Goal: Information Seeking & Learning: Learn about a topic

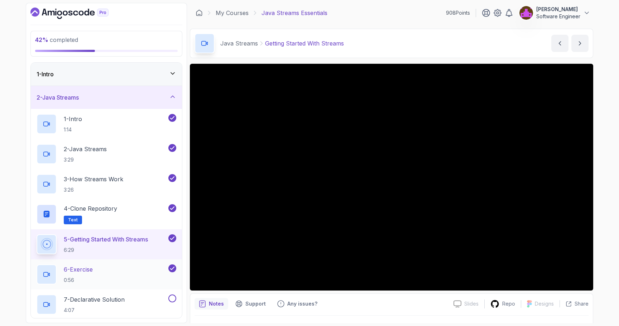
scroll to position [17, 0]
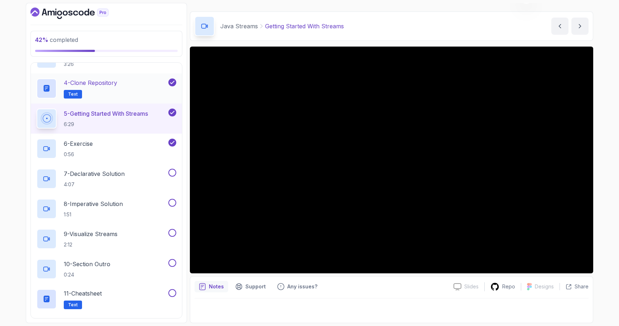
click at [120, 89] on div "4 - Clone Repository Text" at bounding box center [102, 88] width 130 height 20
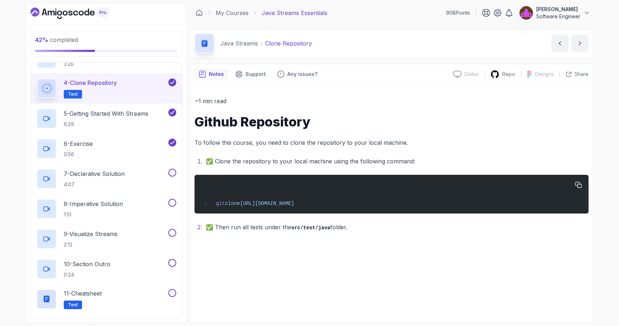
click at [294, 204] on span "[URL][DOMAIN_NAME]" at bounding box center [267, 204] width 54 height 6
copy div "git clone [URL][DOMAIN_NAME]"
click at [119, 153] on div "6 - Exercise 0:56" at bounding box center [102, 149] width 130 height 20
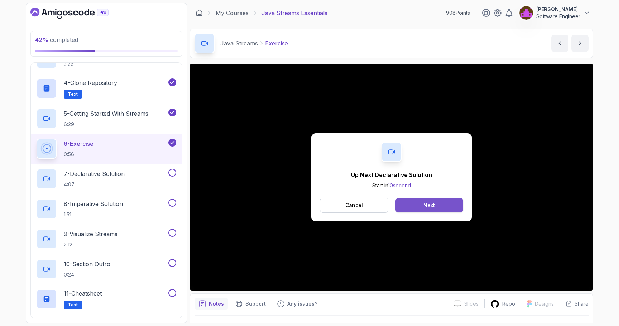
click at [412, 201] on button "Next" at bounding box center [430, 205] width 68 height 14
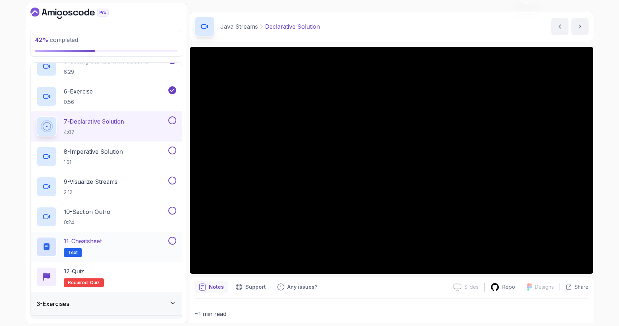
scroll to position [198, 0]
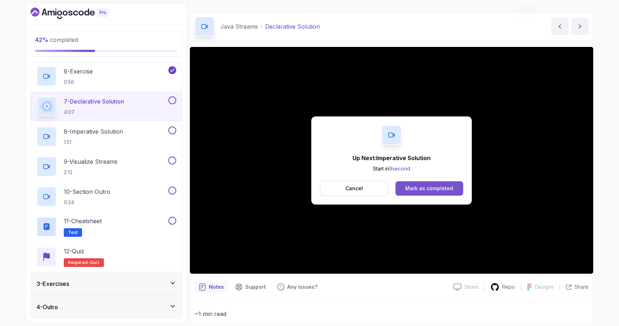
click at [423, 191] on div "Mark as completed" at bounding box center [429, 188] width 48 height 7
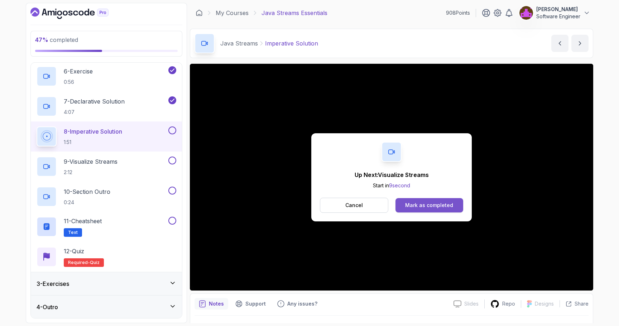
click at [430, 204] on div "Mark as completed" at bounding box center [429, 205] width 48 height 7
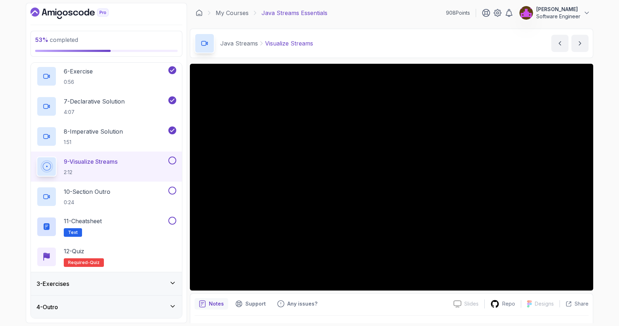
click at [99, 278] on div "3 - Exercises" at bounding box center [106, 283] width 151 height 23
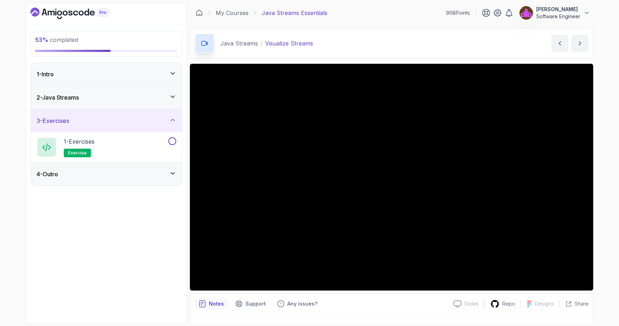
click at [91, 98] on div "2 - Java Streams" at bounding box center [107, 97] width 140 height 9
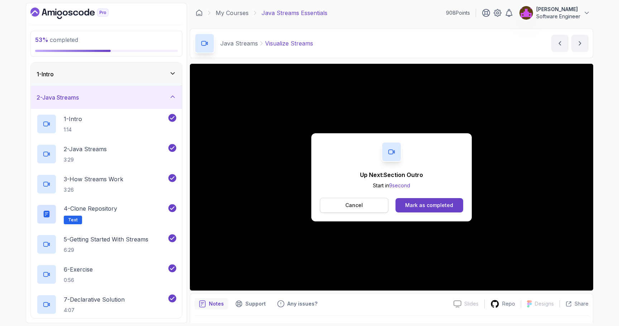
click at [368, 207] on button "Cancel" at bounding box center [354, 205] width 68 height 15
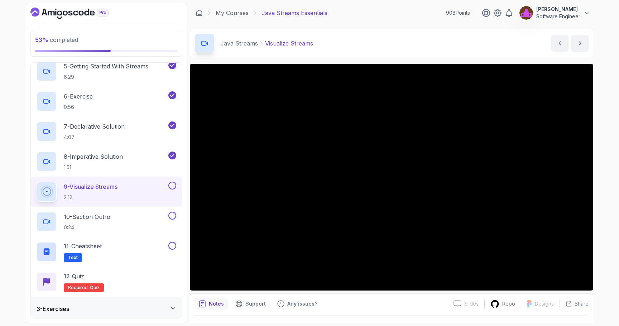
scroll to position [186, 0]
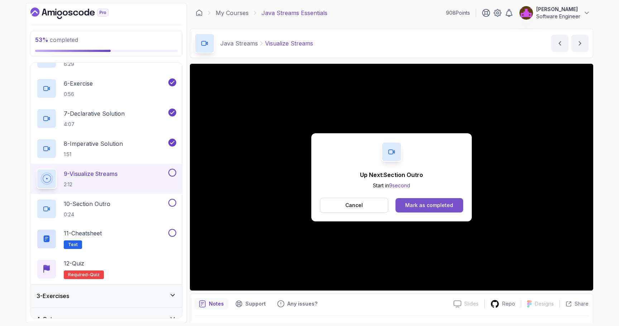
click at [434, 203] on div "Mark as completed" at bounding box center [429, 205] width 48 height 7
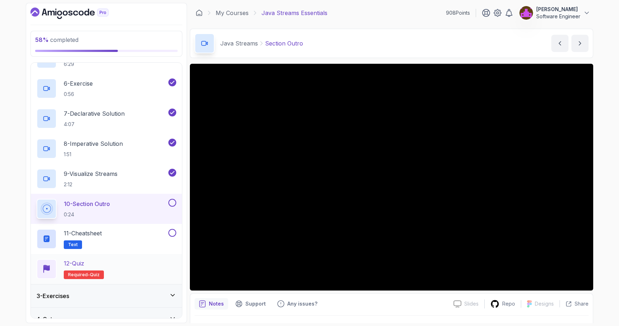
scroll to position [198, 0]
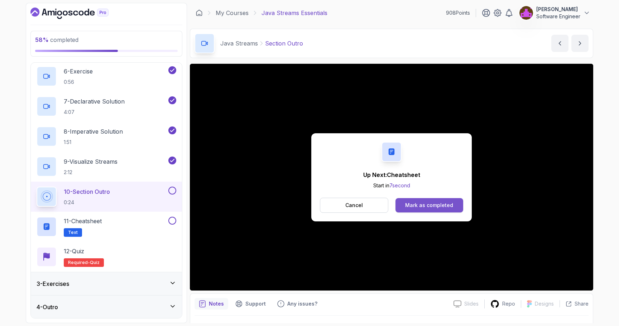
click at [416, 208] on div "Mark as completed" at bounding box center [429, 205] width 48 height 7
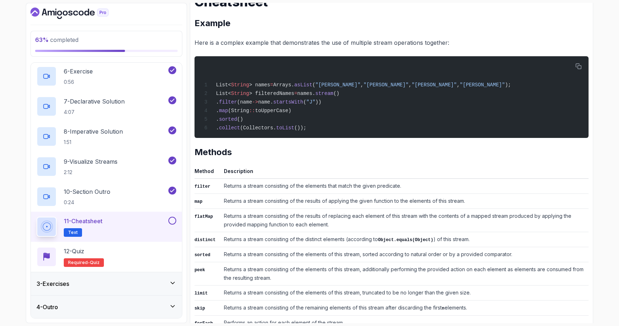
scroll to position [116, 0]
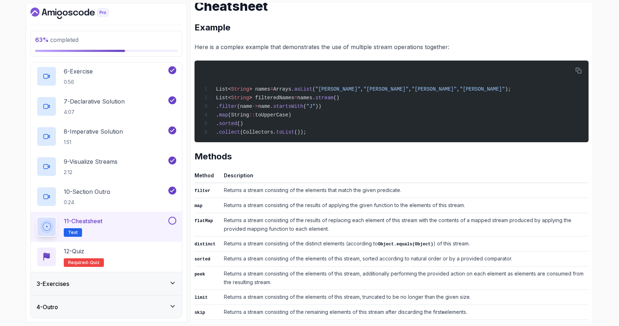
click at [213, 177] on th "Method" at bounding box center [208, 177] width 27 height 12
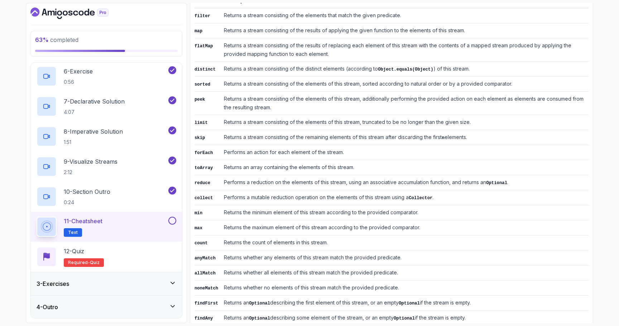
scroll to position [287, 0]
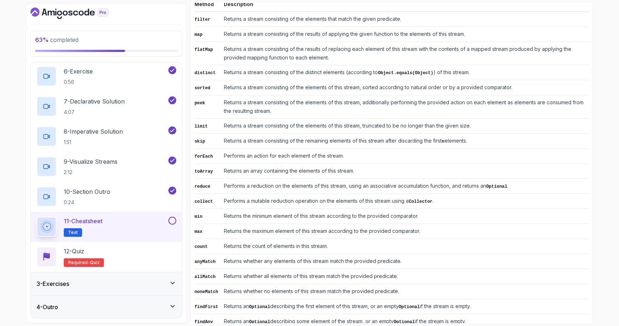
click at [171, 221] on button at bounding box center [172, 221] width 8 height 8
click at [150, 254] on div "12 - Quiz Required- quiz" at bounding box center [107, 257] width 140 height 20
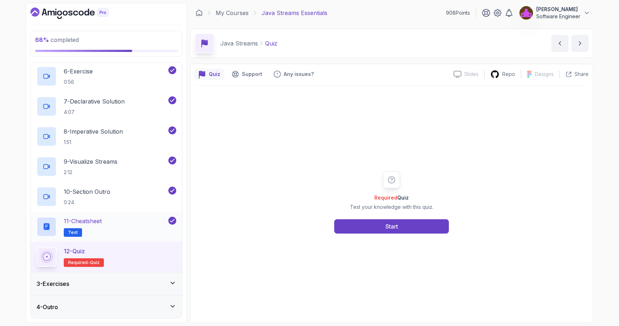
click at [124, 219] on div "11 - Cheatsheet Text" at bounding box center [102, 227] width 130 height 20
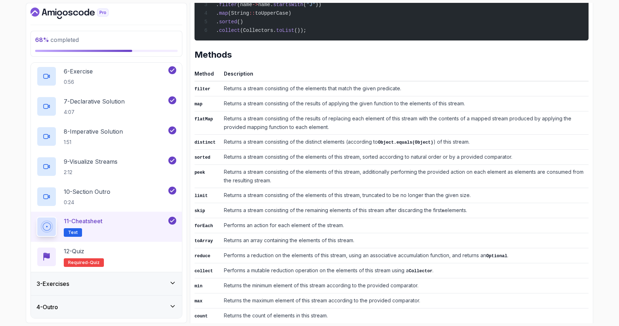
scroll to position [218, 0]
click at [145, 258] on div "12 - Quiz Required- quiz" at bounding box center [107, 257] width 140 height 20
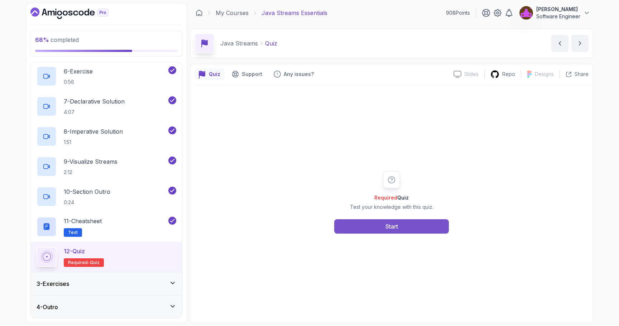
click at [378, 229] on button "Start" at bounding box center [391, 226] width 115 height 14
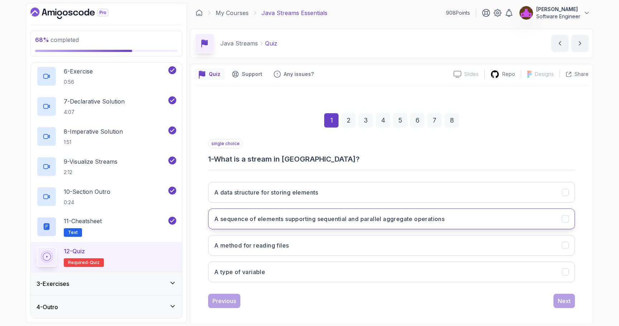
click at [335, 222] on h3 "A sequence of elements supporting sequential and parallel aggregate operations" at bounding box center [329, 219] width 230 height 9
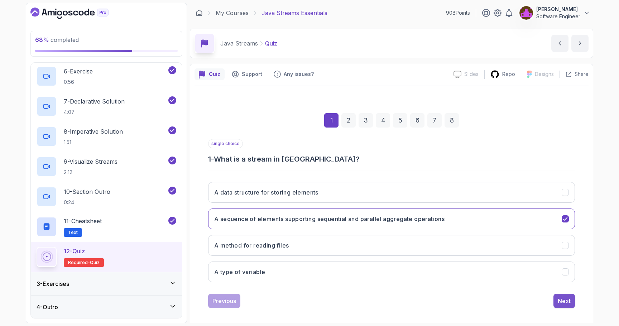
click at [565, 302] on div "Next" at bounding box center [564, 301] width 13 height 9
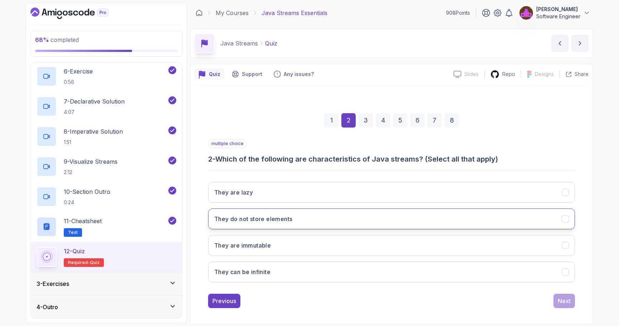
click at [306, 220] on button "They do not store elements" at bounding box center [391, 219] width 367 height 21
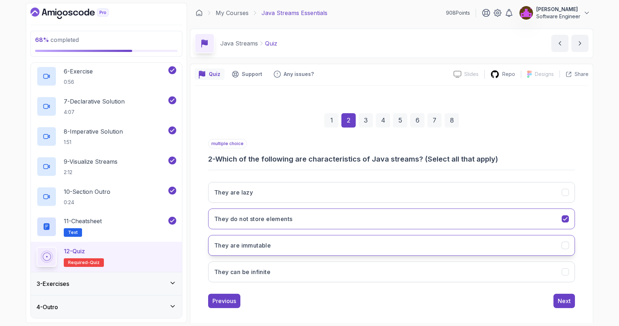
click at [296, 242] on button "They are immutable" at bounding box center [391, 245] width 367 height 21
click at [560, 298] on div "Next" at bounding box center [564, 301] width 13 height 9
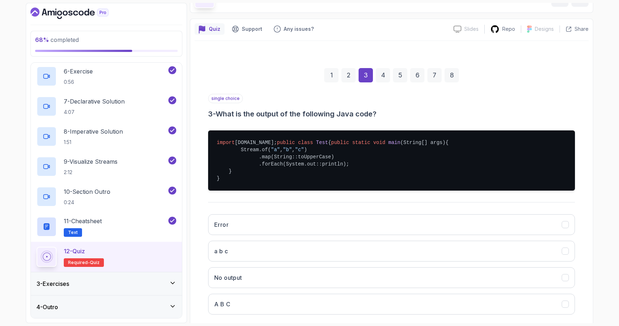
scroll to position [54, 0]
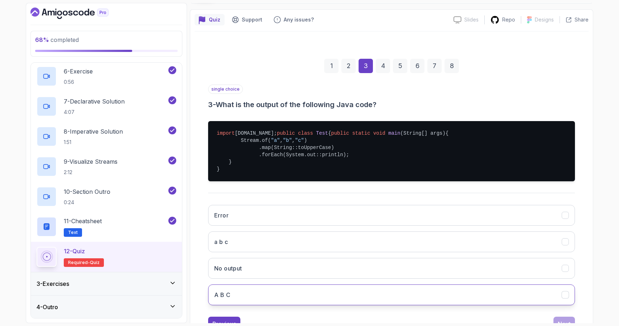
click at [254, 305] on button "A B C" at bounding box center [391, 295] width 367 height 21
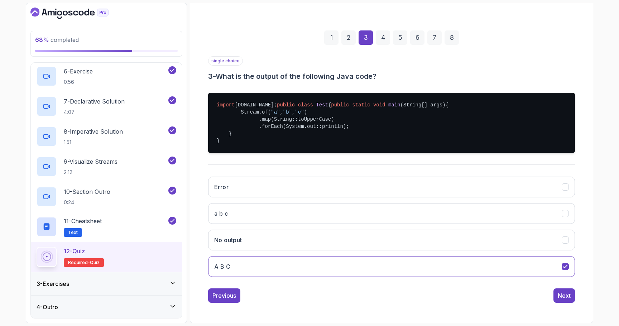
scroll to position [97, 0]
click at [567, 299] on div "Next" at bounding box center [564, 295] width 13 height 9
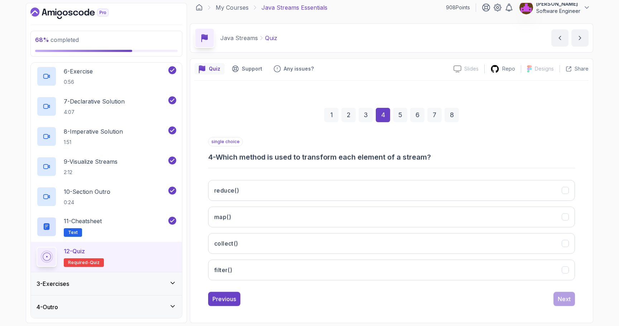
scroll to position [5, 0]
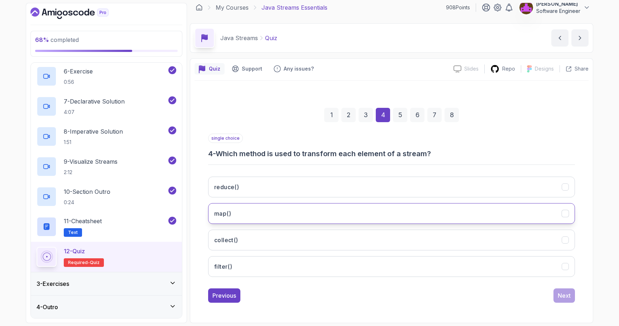
click at [259, 215] on button "map()" at bounding box center [391, 213] width 367 height 21
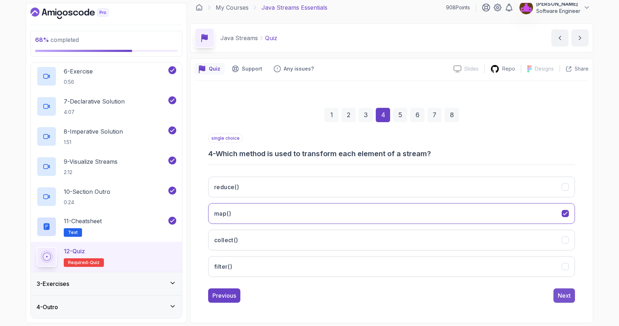
click at [561, 296] on div "Next" at bounding box center [564, 295] width 13 height 9
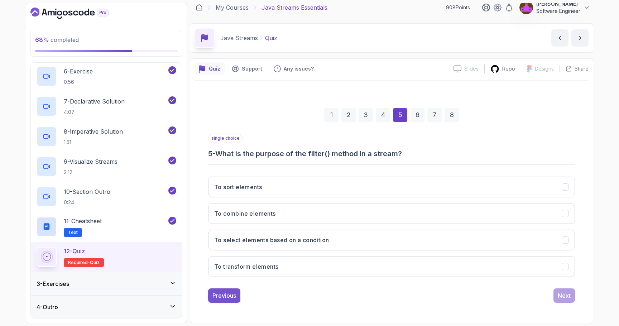
click at [229, 291] on button "Previous" at bounding box center [224, 296] width 32 height 14
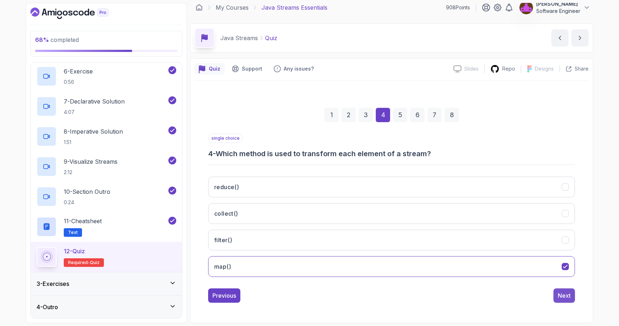
click at [559, 296] on div "Next" at bounding box center [564, 295] width 13 height 9
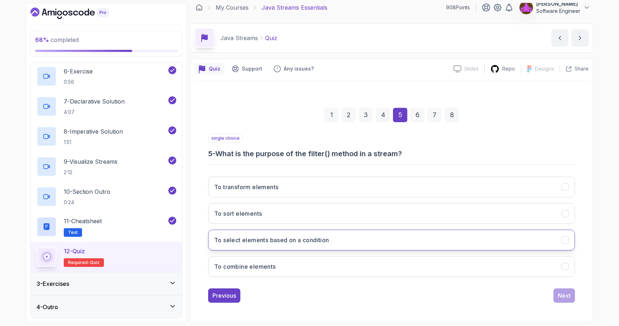
click at [284, 244] on button "To select elements based on a condition" at bounding box center [391, 240] width 367 height 21
click at [561, 295] on div "Next" at bounding box center [564, 295] width 13 height 9
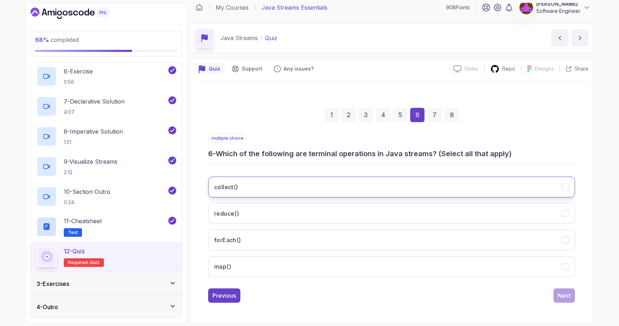
click at [275, 182] on button "collect()" at bounding box center [391, 187] width 367 height 21
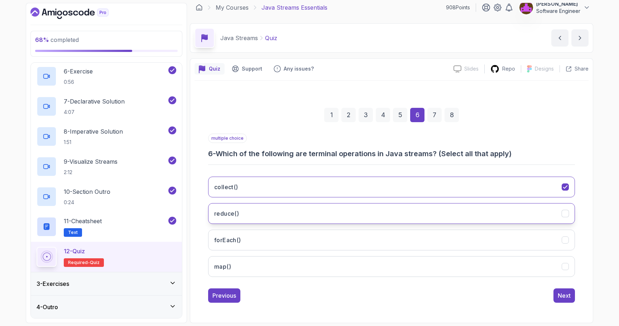
click at [241, 213] on button "reduce()" at bounding box center [391, 213] width 367 height 21
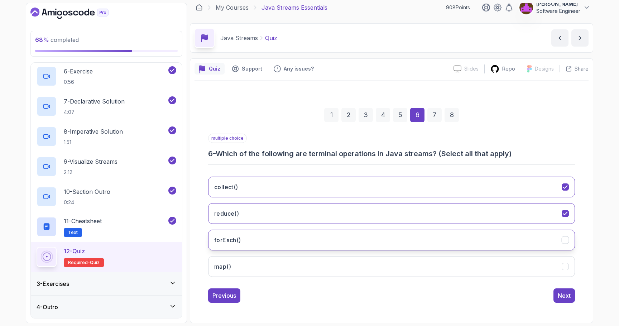
click at [254, 249] on button "forEach()" at bounding box center [391, 240] width 367 height 21
click at [567, 299] on div "Next" at bounding box center [564, 295] width 13 height 9
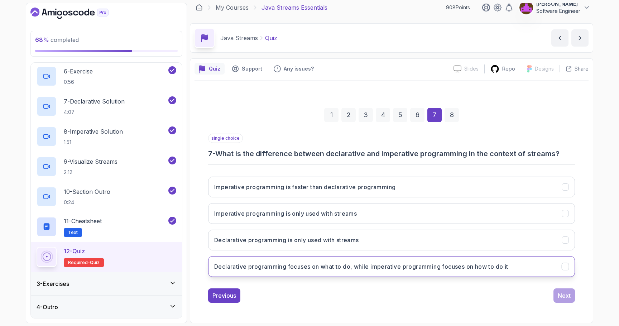
click at [374, 266] on h3 "Declarative programming focuses on what to do, while imperative programming foc…" at bounding box center [361, 266] width 294 height 9
click at [563, 294] on div "Next" at bounding box center [564, 295] width 13 height 9
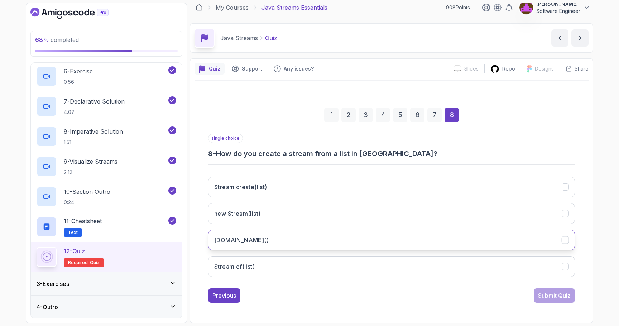
click at [277, 241] on button "[DOMAIN_NAME]()" at bounding box center [391, 240] width 367 height 21
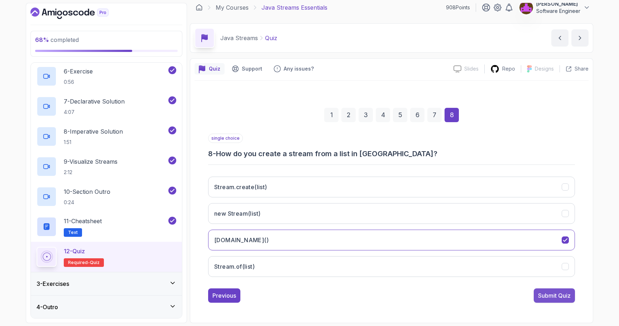
click at [558, 296] on div "Submit Quiz" at bounding box center [554, 295] width 33 height 9
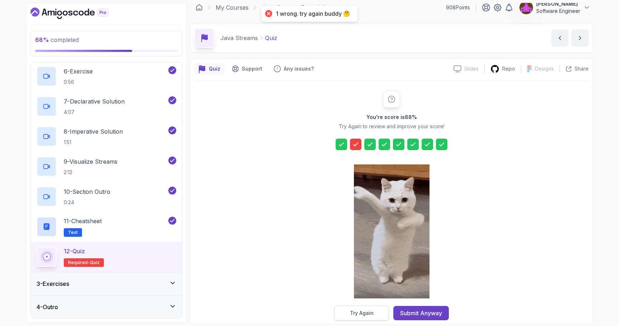
click at [359, 316] on div "Try Again" at bounding box center [362, 313] width 24 height 7
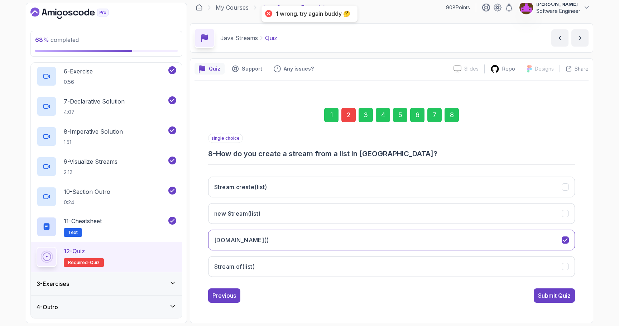
click at [364, 118] on div "3" at bounding box center [366, 115] width 14 height 14
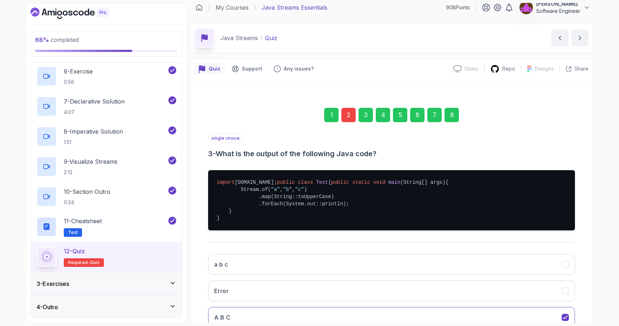
click at [387, 115] on div "4" at bounding box center [383, 115] width 14 height 14
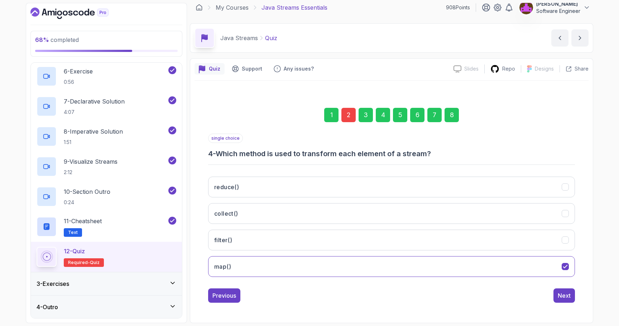
click at [401, 115] on div "5" at bounding box center [400, 115] width 14 height 14
click at [348, 114] on div "2" at bounding box center [349, 115] width 14 height 14
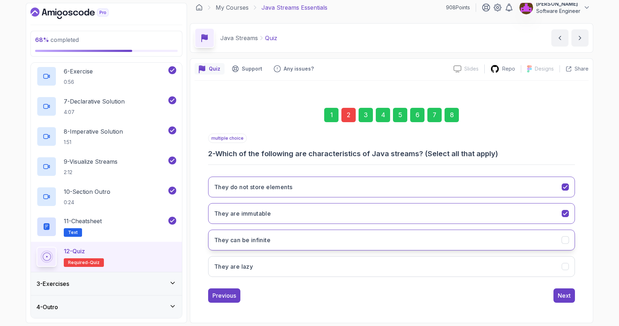
click at [278, 247] on button "They can be infinite" at bounding box center [391, 240] width 367 height 21
click at [453, 109] on div "8" at bounding box center [452, 115] width 14 height 14
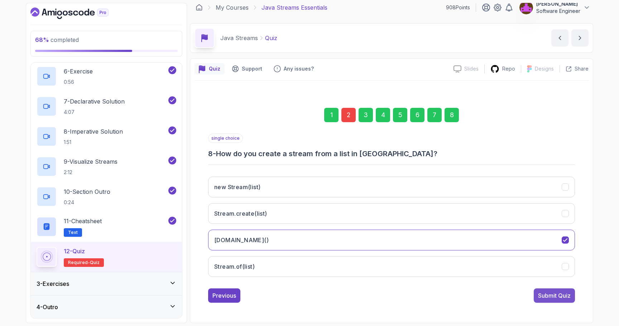
click at [548, 303] on button "Submit Quiz" at bounding box center [554, 296] width 41 height 14
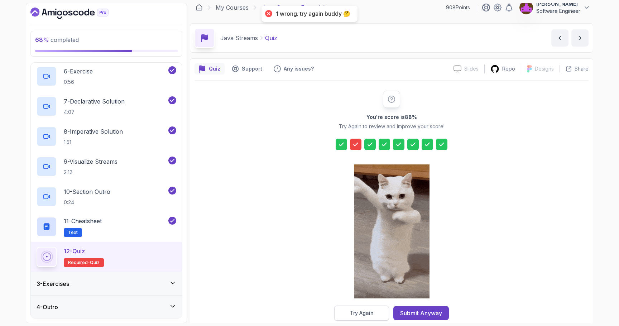
click at [367, 315] on div "Try Again" at bounding box center [362, 313] width 24 height 7
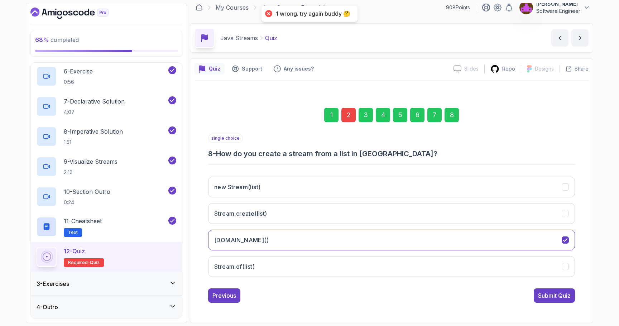
click at [352, 113] on div "2" at bounding box center [349, 115] width 14 height 14
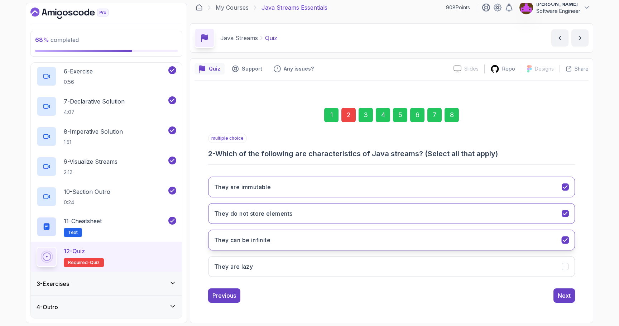
click at [288, 236] on button "They can be infinite" at bounding box center [391, 240] width 367 height 21
click at [300, 186] on button "They are immutable" at bounding box center [391, 187] width 367 height 21
click at [456, 113] on div "8" at bounding box center [452, 115] width 14 height 14
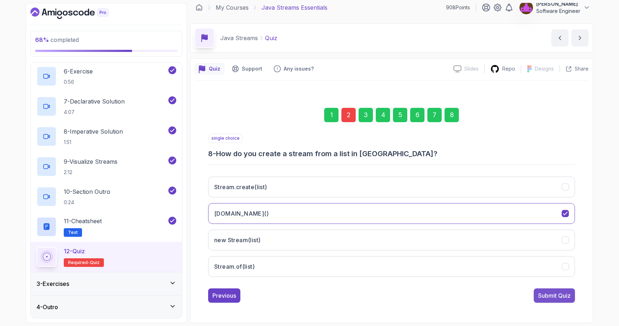
click at [555, 296] on div "Submit Quiz" at bounding box center [554, 295] width 33 height 9
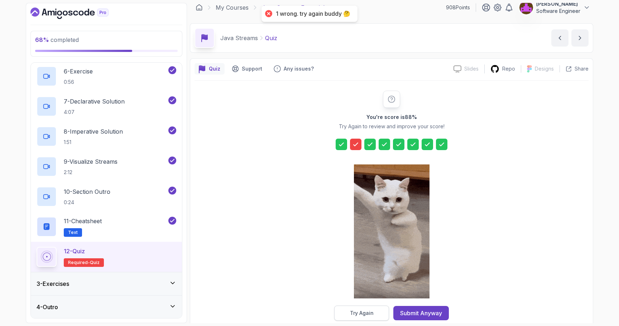
click at [370, 313] on div "Try Again" at bounding box center [362, 313] width 24 height 7
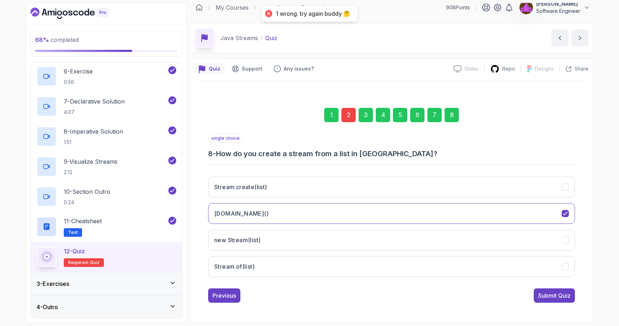
click at [345, 115] on div "2" at bounding box center [349, 115] width 14 height 14
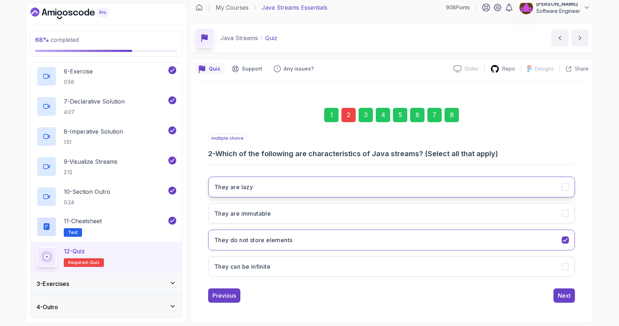
click at [250, 190] on h3 "They are lazy" at bounding box center [233, 187] width 39 height 9
click at [257, 220] on button "They are immutable" at bounding box center [391, 213] width 367 height 21
click at [557, 296] on button "Next" at bounding box center [565, 296] width 22 height 14
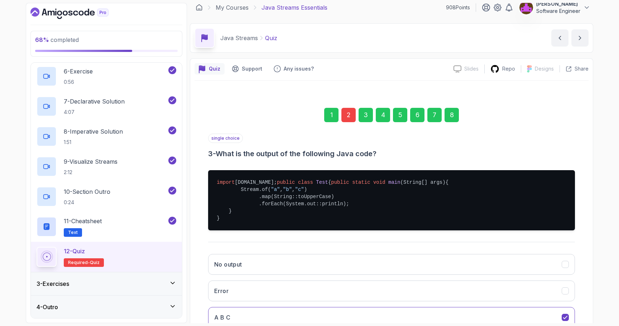
click at [455, 114] on div "8" at bounding box center [452, 115] width 14 height 14
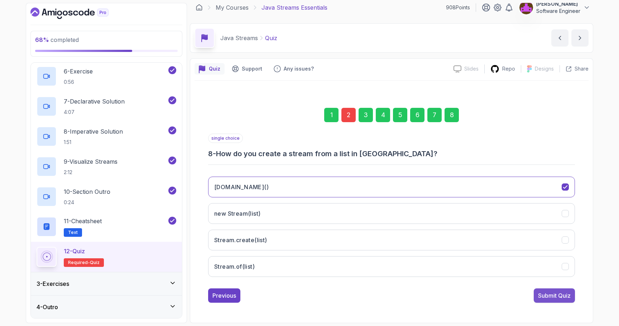
click at [549, 294] on div "Submit Quiz" at bounding box center [554, 295] width 33 height 9
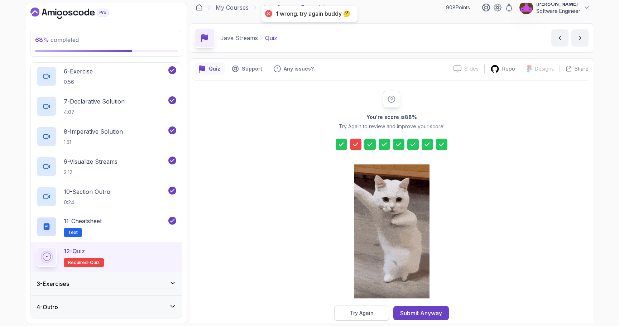
click at [362, 309] on button "Try Again" at bounding box center [361, 313] width 55 height 15
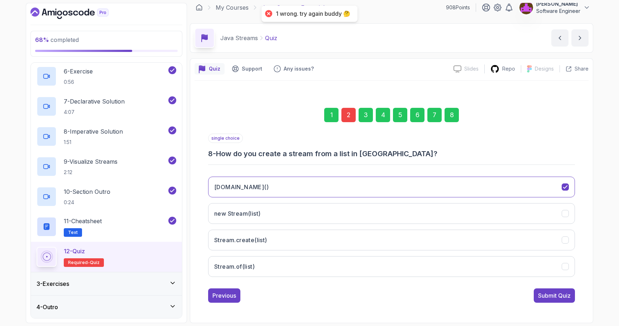
click at [348, 110] on div "2" at bounding box center [349, 115] width 14 height 14
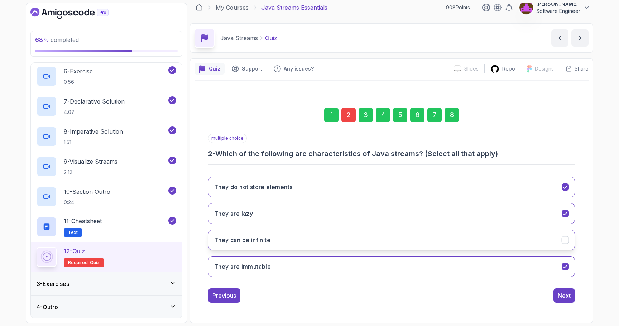
click at [281, 240] on button "They can be infinite" at bounding box center [391, 240] width 367 height 21
click at [450, 112] on div "8" at bounding box center [452, 115] width 14 height 14
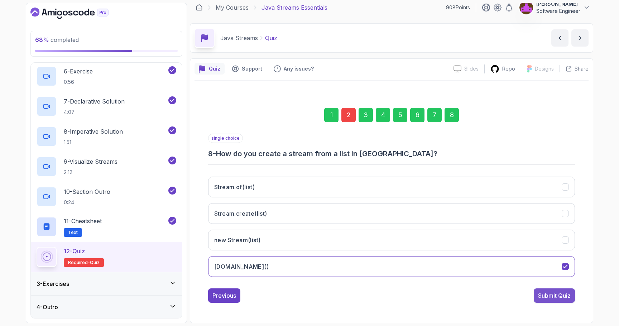
click at [552, 297] on div "Submit Quiz" at bounding box center [554, 295] width 33 height 9
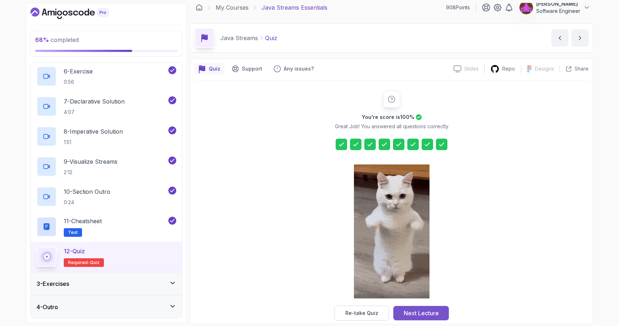
click at [420, 316] on div "Next Lecture" at bounding box center [421, 313] width 35 height 9
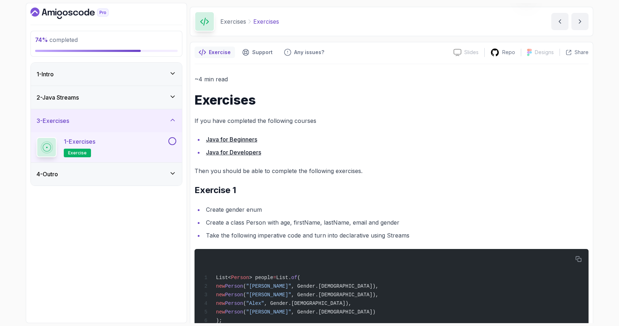
scroll to position [23, 0]
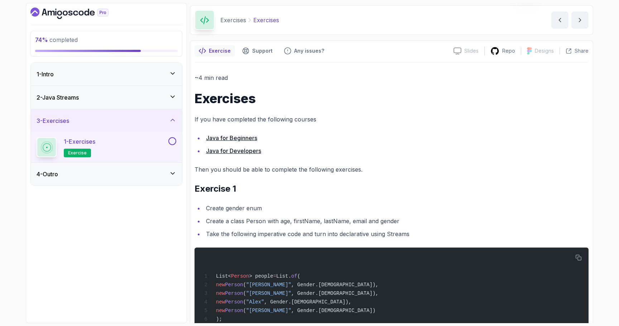
click at [100, 103] on div "2 - Java Streams" at bounding box center [106, 97] width 151 height 23
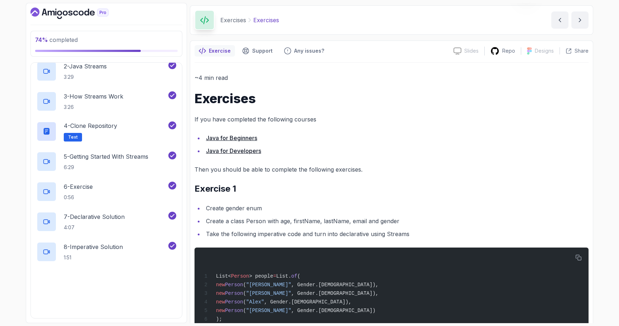
scroll to position [198, 0]
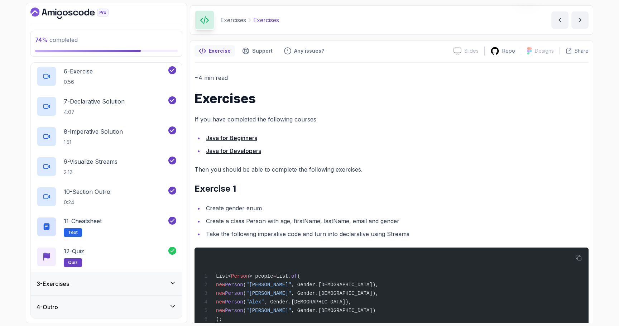
click at [122, 281] on div "3 - Exercises" at bounding box center [107, 284] width 140 height 9
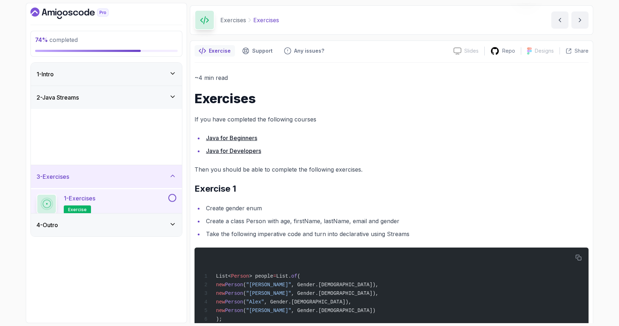
scroll to position [0, 0]
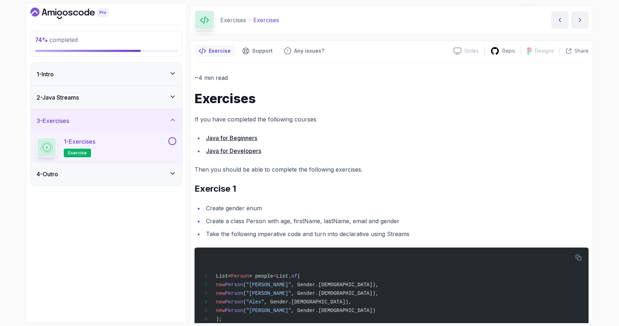
click at [114, 178] on div "4 - Outro" at bounding box center [106, 174] width 151 height 23
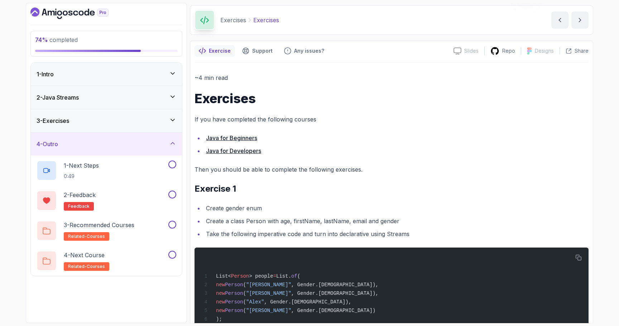
click at [108, 113] on div "3 - Exercises" at bounding box center [106, 120] width 151 height 23
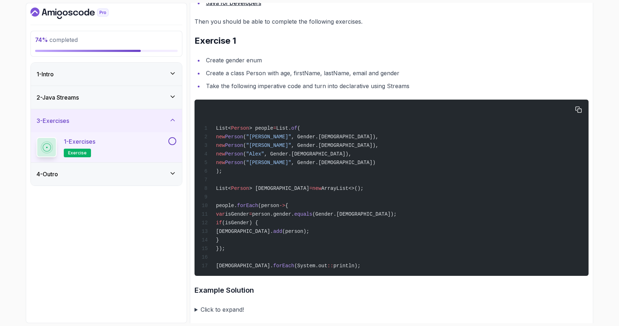
scroll to position [170, 0]
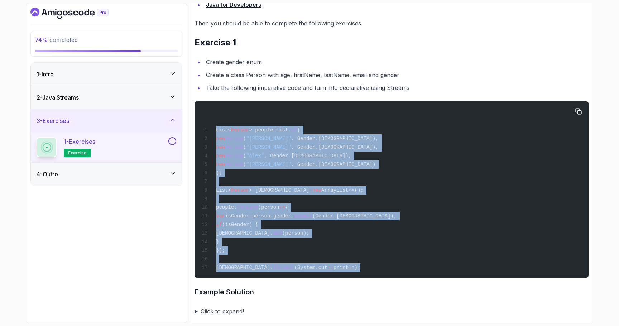
drag, startPoint x: 332, startPoint y: 273, endPoint x: 214, endPoint y: 130, distance: 185.4
click at [214, 130] on div "List< Person > people = List. of ( new Person ( "[PERSON_NAME]" , Gender.[DEMOG…" at bounding box center [391, 190] width 383 height 168
copy code "List< Person > people = List. of ( new Person ( "[PERSON_NAME]" , Gender.[DEMOG…"
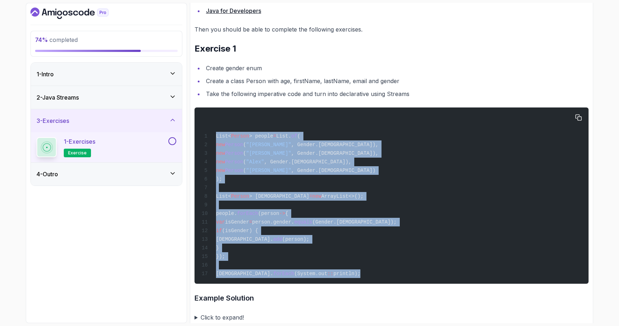
scroll to position [163, 0]
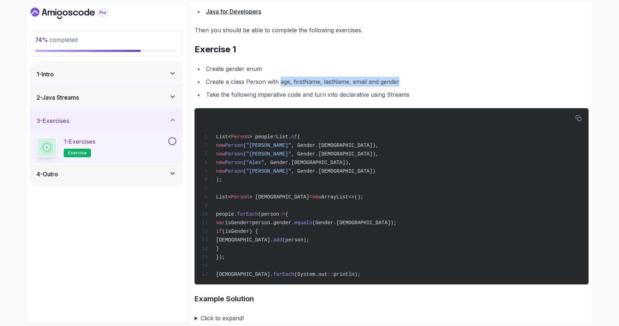
drag, startPoint x: 280, startPoint y: 83, endPoint x: 400, endPoint y: 81, distance: 119.7
click at [400, 81] on li "Create a class Person with age, firstName, lastName, email and gender" at bounding box center [396, 82] width 385 height 10
copy li "age, firstName, lastName, email and gender"
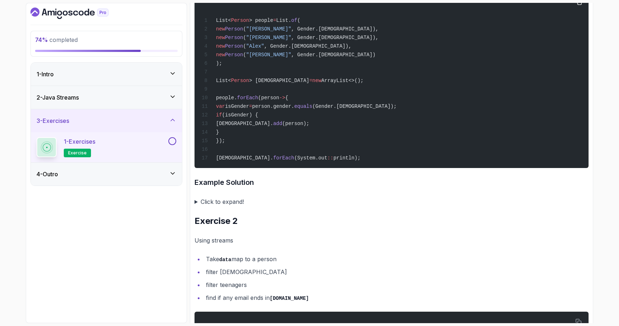
scroll to position [281, 0]
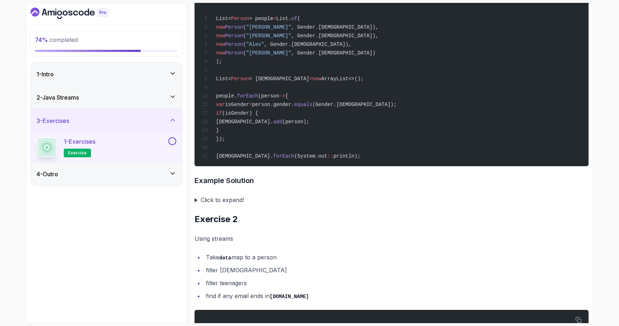
click at [240, 205] on summary "Click to expand!" at bounding box center [392, 200] width 394 height 10
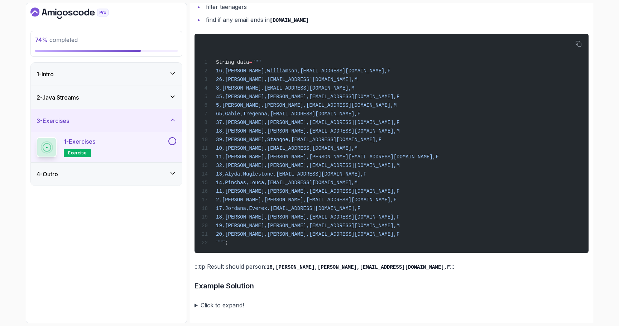
scroll to position [1077, 0]
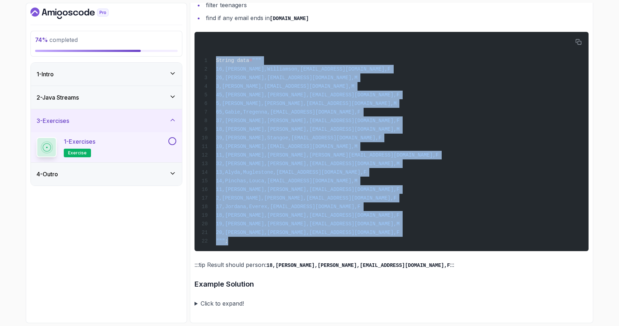
drag, startPoint x: 239, startPoint y: 244, endPoint x: 190, endPoint y: 52, distance: 198.5
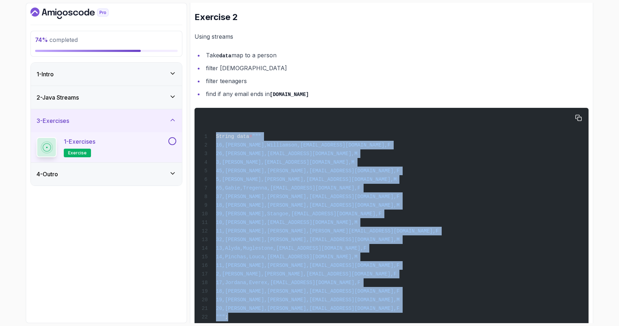
scroll to position [964, 0]
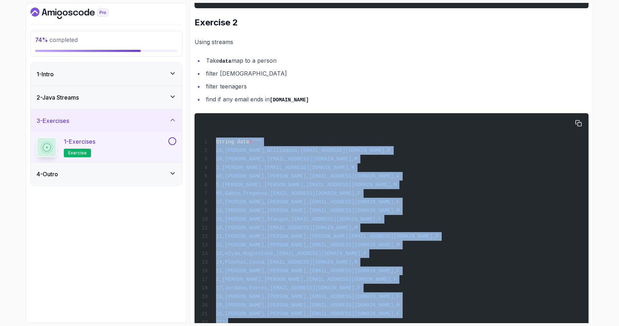
copy code "String data = """ 16,[PERSON_NAME],[PERSON_NAME],[EMAIL_ADDRESS][DOMAIN_NAME],F…"
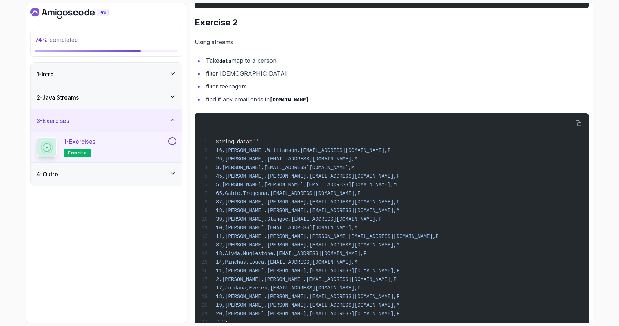
click at [281, 91] on li "filter teenagers" at bounding box center [396, 86] width 385 height 10
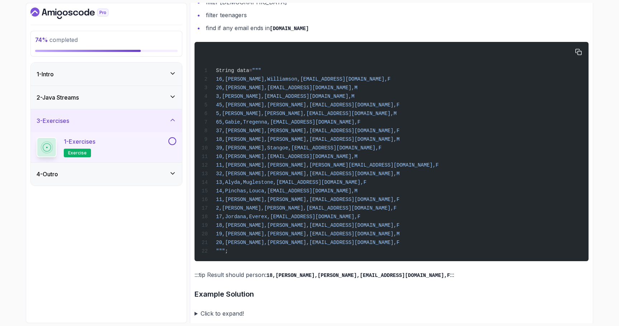
scroll to position [1077, 0]
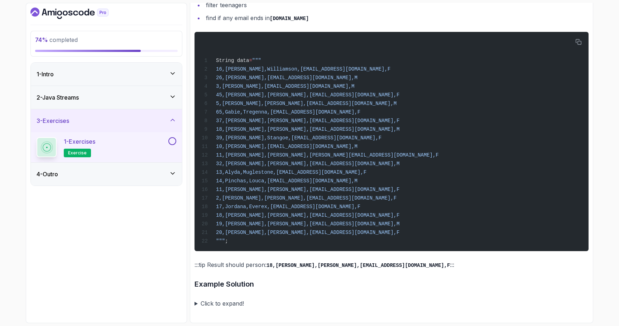
click at [220, 304] on summary "Click to expand!" at bounding box center [392, 304] width 394 height 10
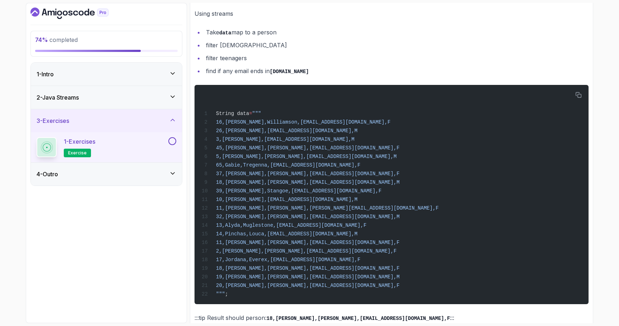
scroll to position [868, 0]
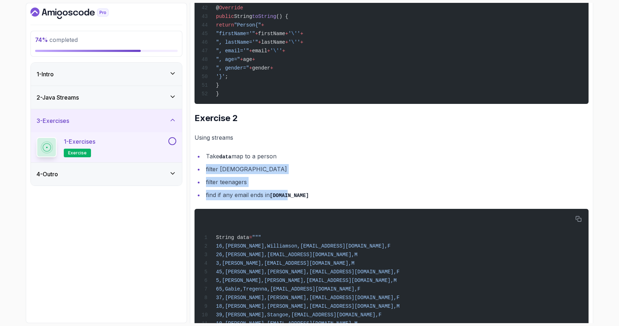
drag, startPoint x: 300, startPoint y: 219, endPoint x: 200, endPoint y: 193, distance: 103.4
click at [200, 193] on ul "Take data map to a person filter [DEMOGRAPHIC_DATA] filter teenagers find if an…" at bounding box center [392, 175] width 394 height 49
copy ul "filter [DEMOGRAPHIC_DATA] filter teenagers find if any email ends in [DOMAIN_NA…"
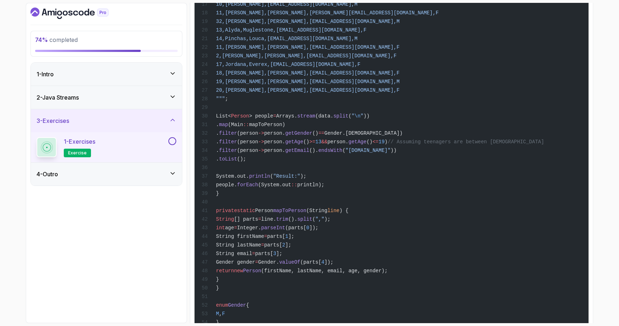
scroll to position [1422, 0]
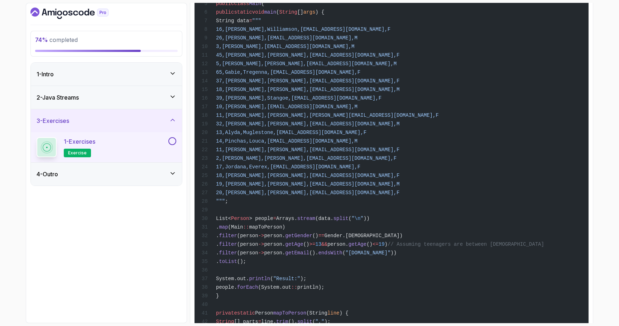
click at [172, 140] on button at bounding box center [172, 141] width 8 height 8
click at [173, 177] on icon at bounding box center [172, 173] width 7 height 7
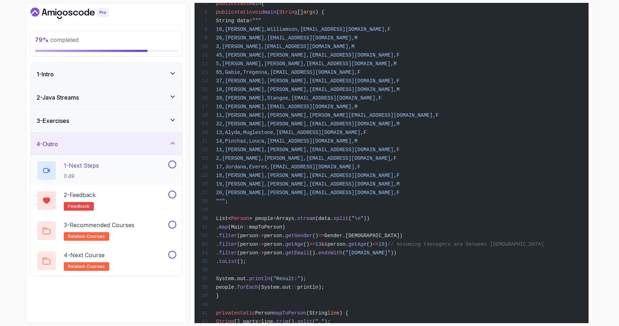
click at [130, 170] on div "1 - Next Steps 0:49" at bounding box center [102, 171] width 130 height 20
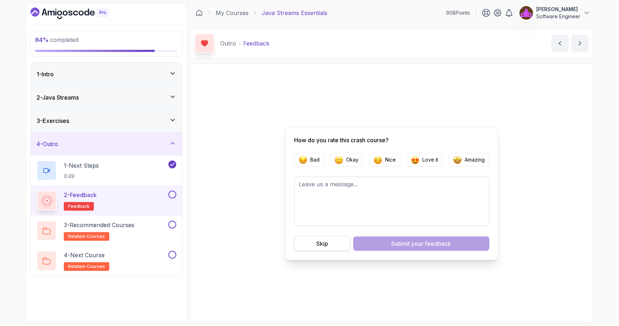
click at [325, 245] on div "Skip" at bounding box center [322, 243] width 12 height 9
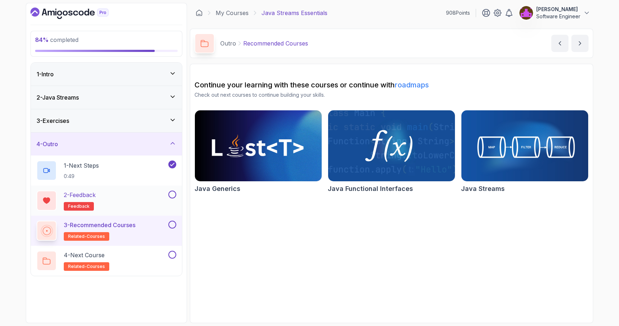
click at [142, 196] on div "2 - Feedback feedback" at bounding box center [102, 201] width 130 height 20
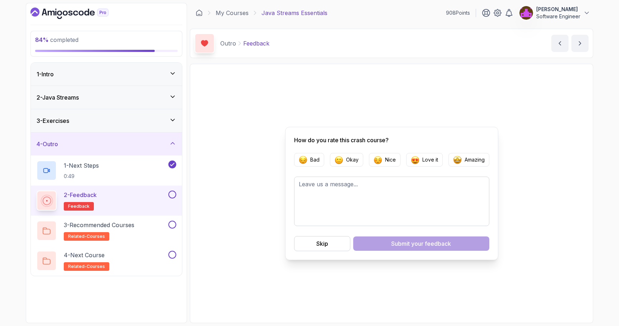
click at [172, 195] on button at bounding box center [172, 195] width 8 height 8
click at [144, 223] on div "3 - Recommended Courses related-courses" at bounding box center [102, 231] width 130 height 20
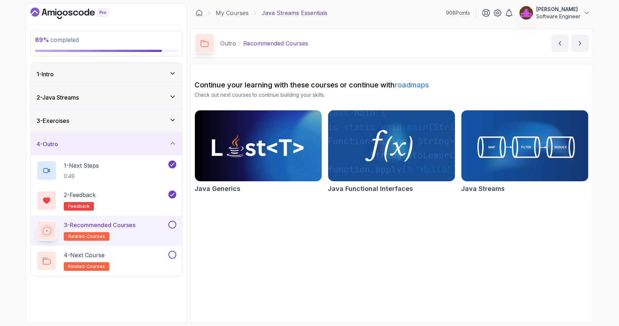
click at [173, 225] on button at bounding box center [172, 225] width 8 height 8
click at [142, 258] on div "4 - Next Course related-courses" at bounding box center [102, 261] width 130 height 20
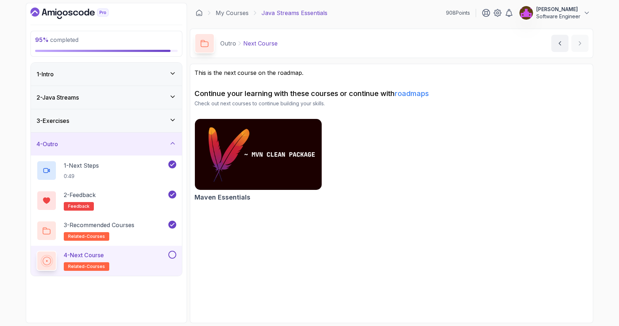
click at [173, 254] on button at bounding box center [172, 255] width 8 height 8
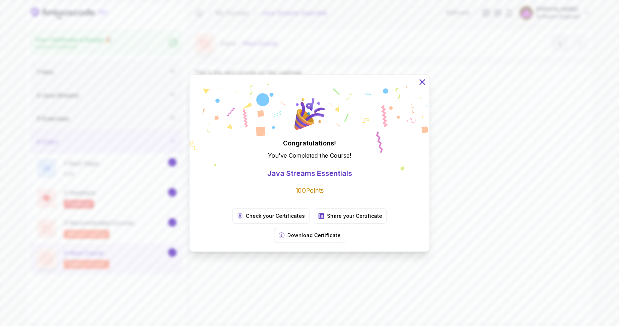
click at [421, 84] on icon at bounding box center [422, 82] width 5 height 5
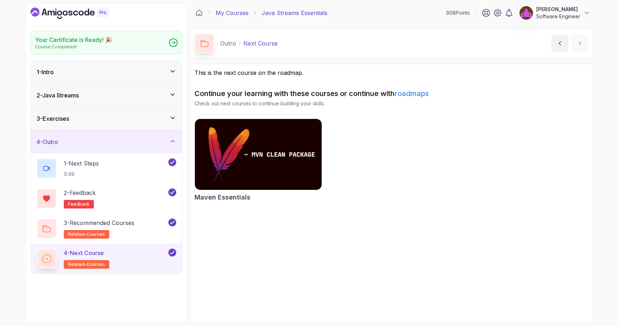
click at [242, 12] on link "My Courses" at bounding box center [232, 13] width 33 height 9
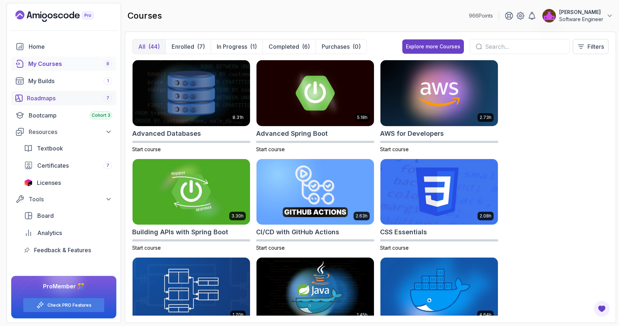
click at [53, 95] on div "Roadmaps 7" at bounding box center [69, 98] width 85 height 9
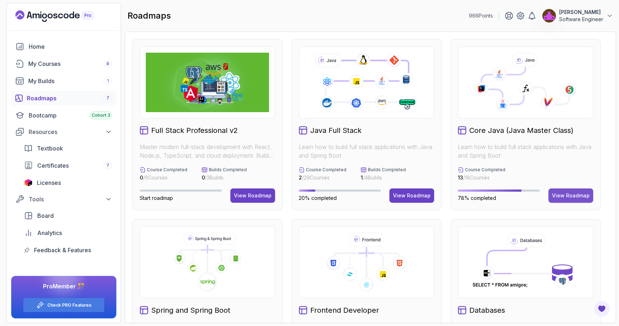
click at [566, 196] on div "View Roadmap" at bounding box center [571, 195] width 38 height 7
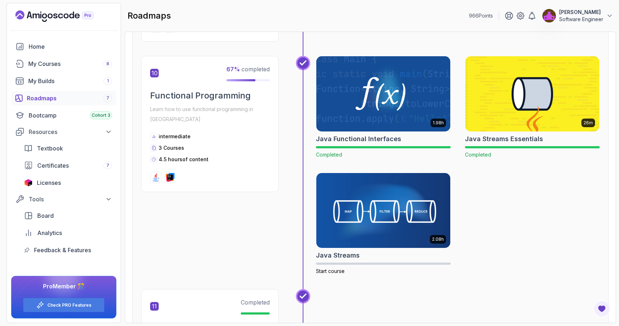
scroll to position [1452, 0]
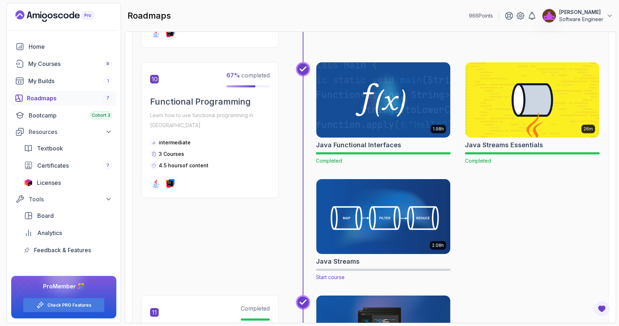
click at [408, 210] on img at bounding box center [383, 216] width 141 height 79
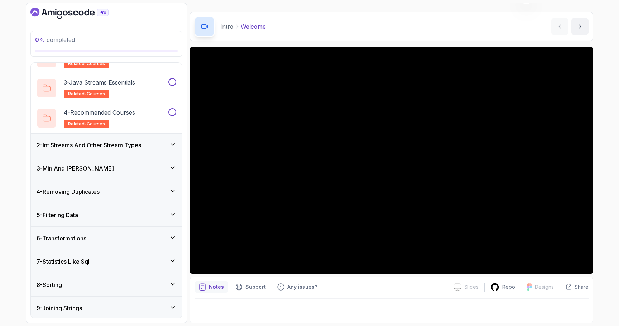
scroll to position [70, 0]
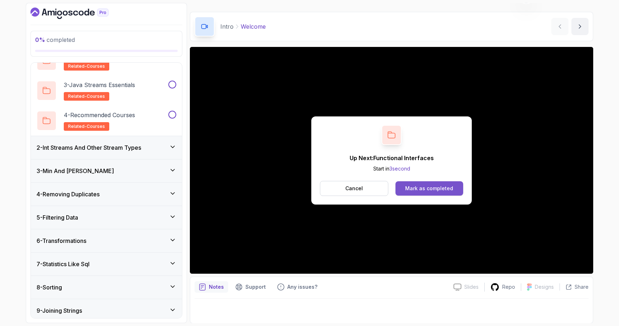
click at [430, 184] on button "Mark as completed" at bounding box center [430, 188] width 68 height 14
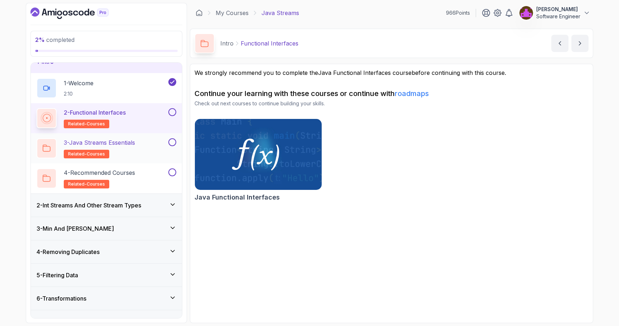
scroll to position [3, 0]
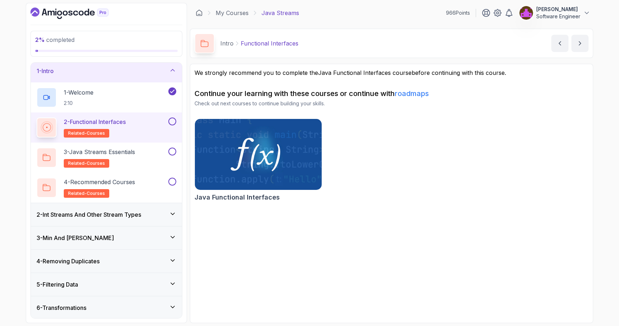
click at [246, 148] on img at bounding box center [258, 154] width 133 height 75
click at [171, 123] on button at bounding box center [172, 122] width 8 height 8
click at [151, 147] on div "3 - Java Streams Essentials related-courses" at bounding box center [106, 158] width 151 height 30
click at [144, 150] on div "3 - Java Streams Essentials related-courses" at bounding box center [102, 158] width 130 height 20
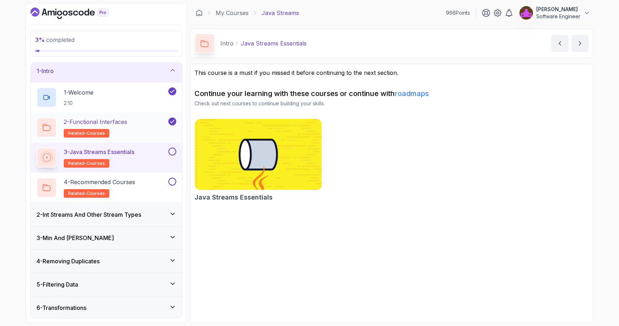
click at [150, 125] on div "2 - Functional Interfaces related-courses" at bounding box center [102, 128] width 130 height 20
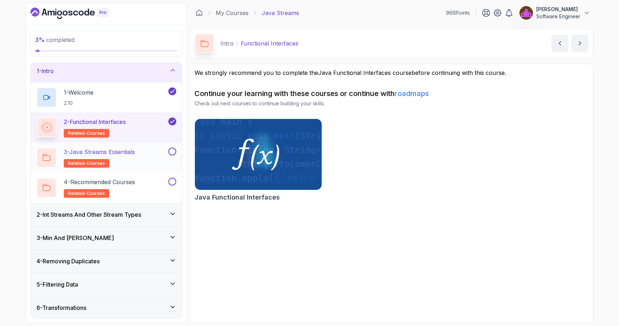
click at [142, 148] on div "3 - Java Streams Essentials related-courses" at bounding box center [102, 158] width 130 height 20
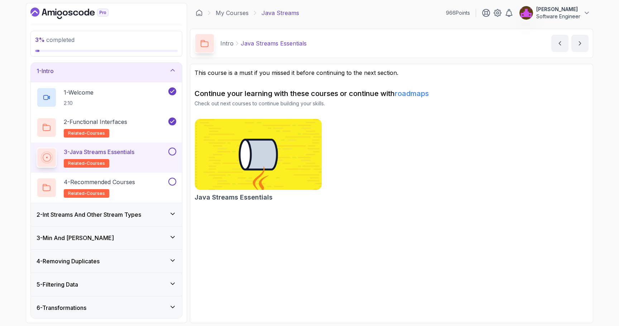
click at [173, 152] on button at bounding box center [172, 152] width 8 height 8
click at [135, 180] on p "4 - Recommended Courses" at bounding box center [99, 182] width 71 height 9
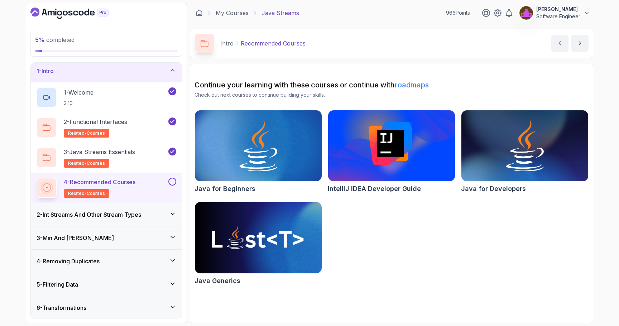
click at [172, 181] on button at bounding box center [172, 182] width 8 height 8
click at [134, 212] on h3 "2 - Int Streams And Other Stream Types" at bounding box center [89, 214] width 105 height 9
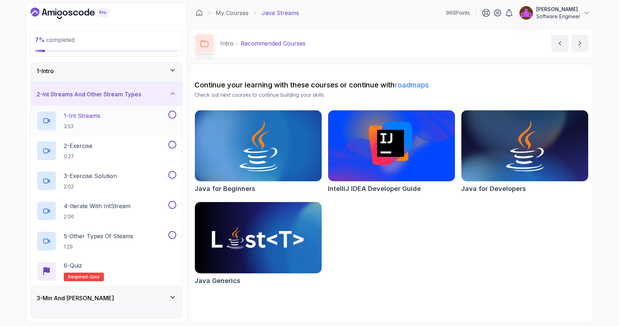
click at [119, 117] on div "1 - Int Streams 3:53" at bounding box center [102, 121] width 130 height 20
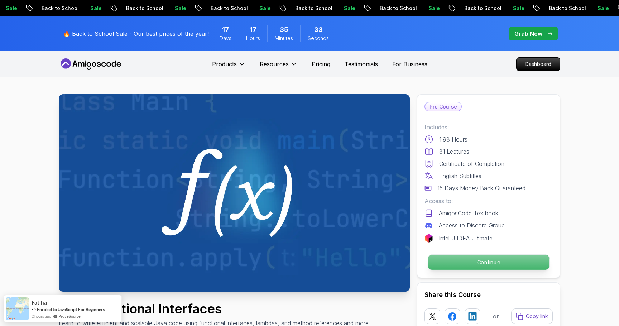
click at [476, 262] on p "Continue" at bounding box center [488, 262] width 121 height 15
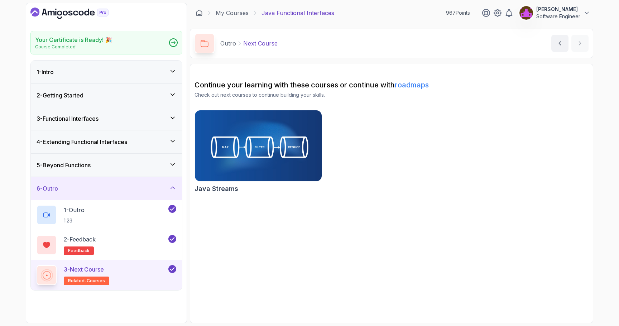
click at [136, 172] on div "5 - Beyond Functions" at bounding box center [106, 165] width 151 height 23
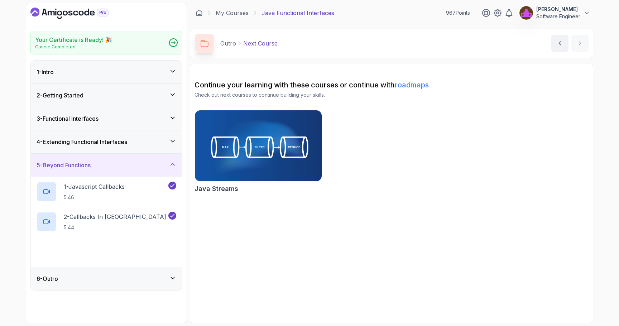
click at [141, 148] on div "4 - Extending Functional Interfaces" at bounding box center [106, 141] width 151 height 23
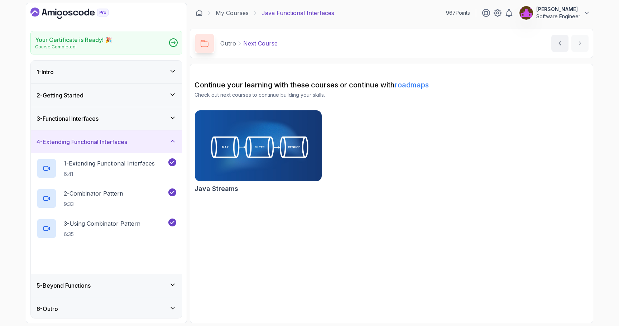
click at [137, 121] on div "3 - Functional Interfaces" at bounding box center [107, 118] width 140 height 9
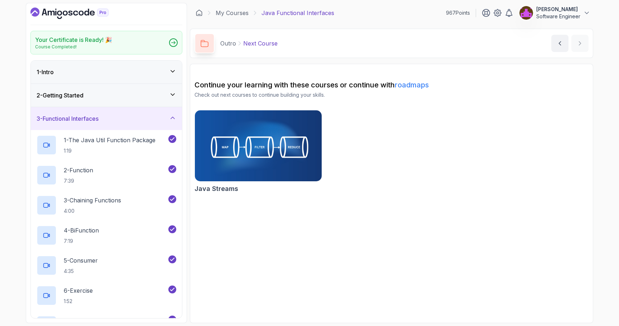
click at [110, 104] on div "2 - Getting Started" at bounding box center [106, 95] width 151 height 23
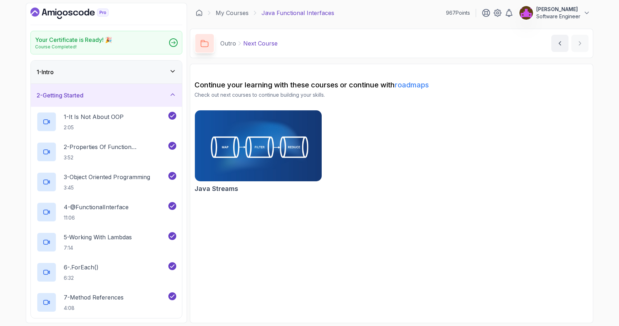
click at [88, 72] on div "1 - Intro" at bounding box center [107, 72] width 140 height 9
